Goal: Submit feedback/report problem

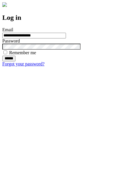
type input "**********"
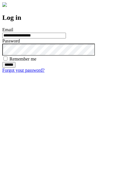
click at [15, 68] on input "******" at bounding box center [8, 65] width 13 height 6
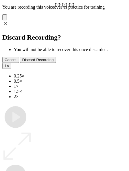
type input "**********"
